Goal: Navigation & Orientation: Find specific page/section

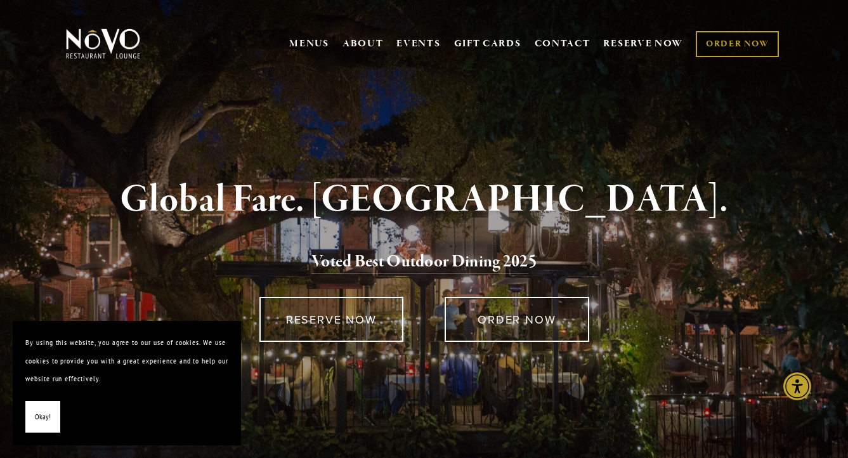
click at [51, 170] on button "Okay!" at bounding box center [42, 417] width 35 height 32
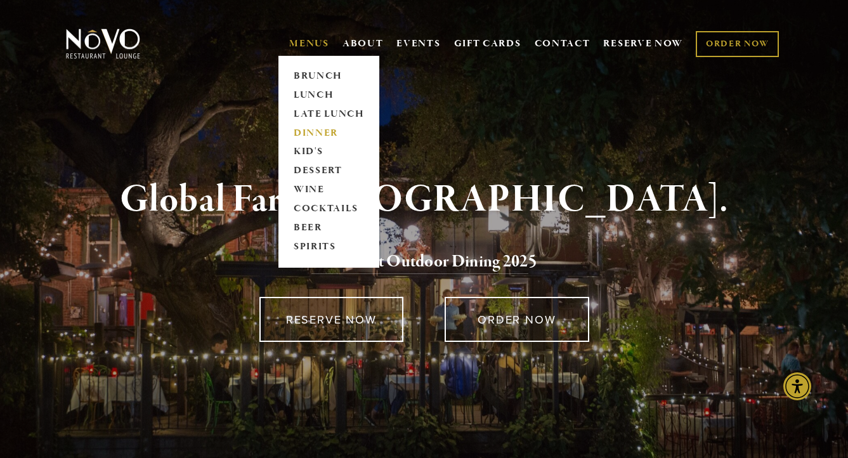
click at [318, 133] on link "DINNER" at bounding box center [328, 133] width 79 height 19
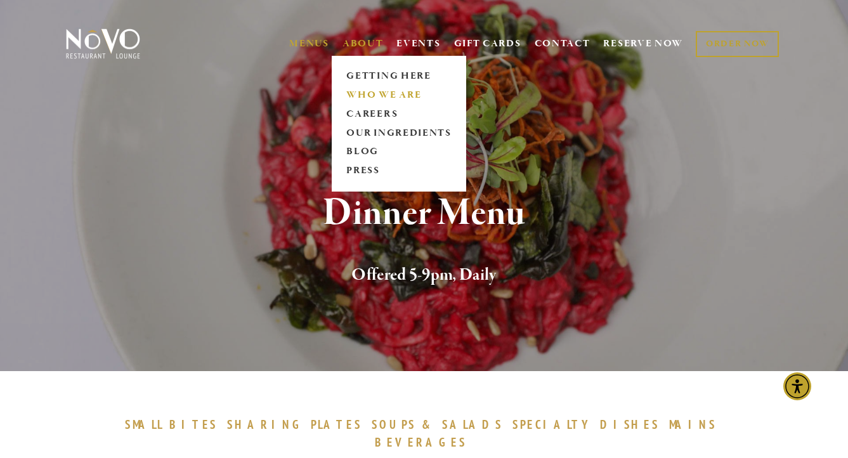
click at [369, 95] on link "WHO WE ARE" at bounding box center [399, 95] width 113 height 19
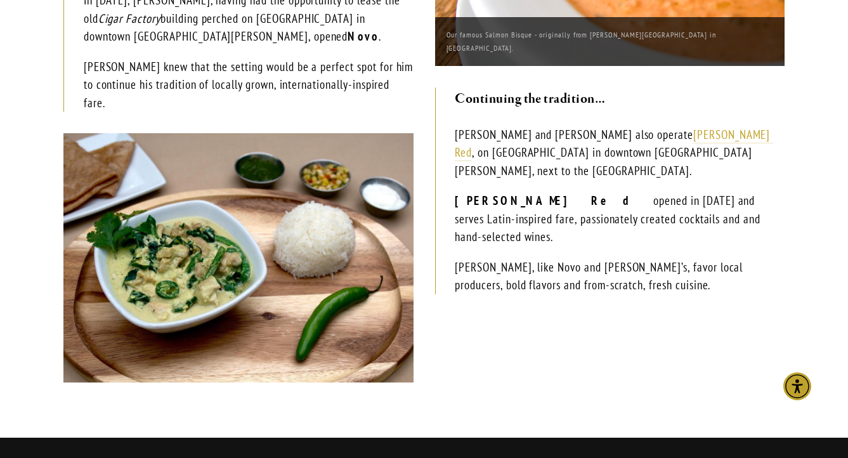
scroll to position [529, 0]
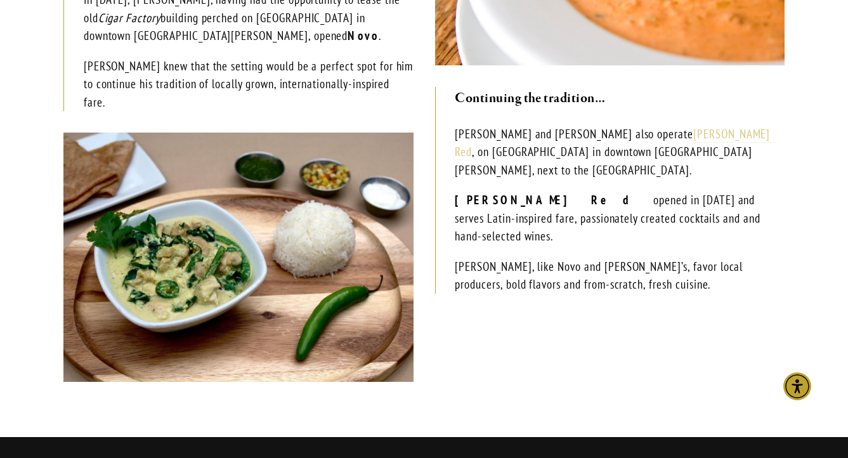
click at [617, 135] on link "Luna Red" at bounding box center [614, 143] width 318 height 34
